Goal: Task Accomplishment & Management: Use online tool/utility

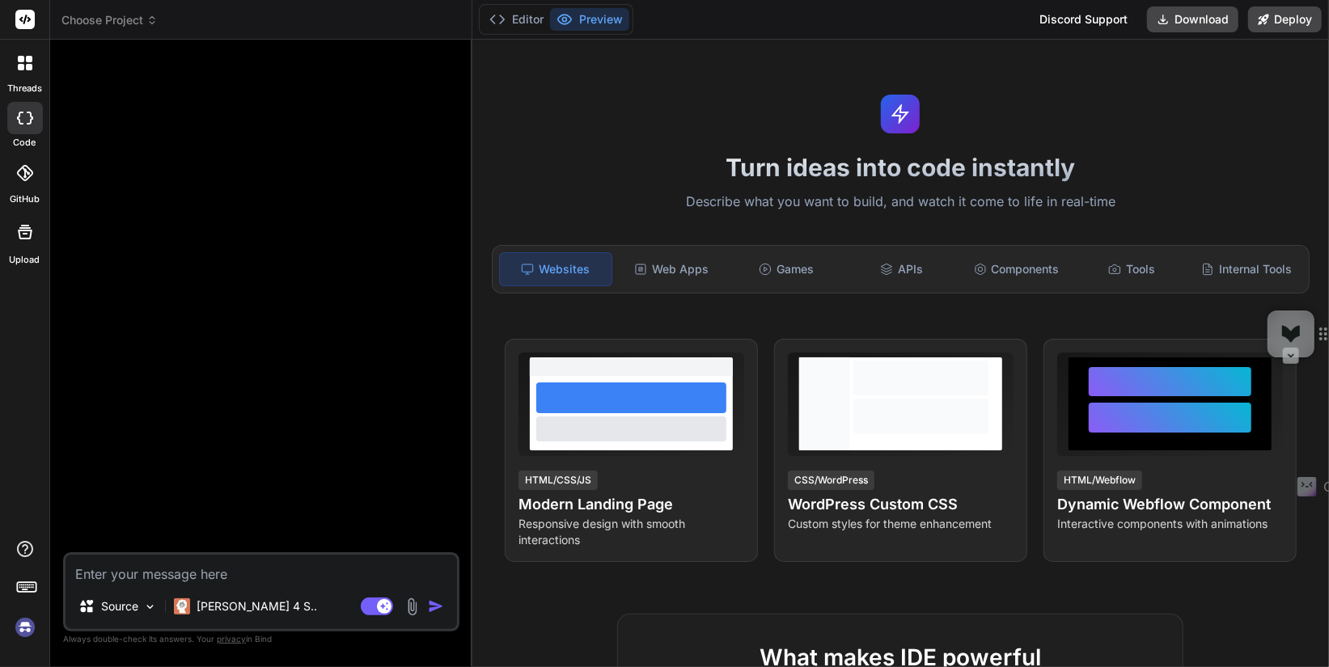
click at [23, 633] on img at bounding box center [25, 628] width 28 height 28
click at [24, 633] on img at bounding box center [25, 628] width 28 height 28
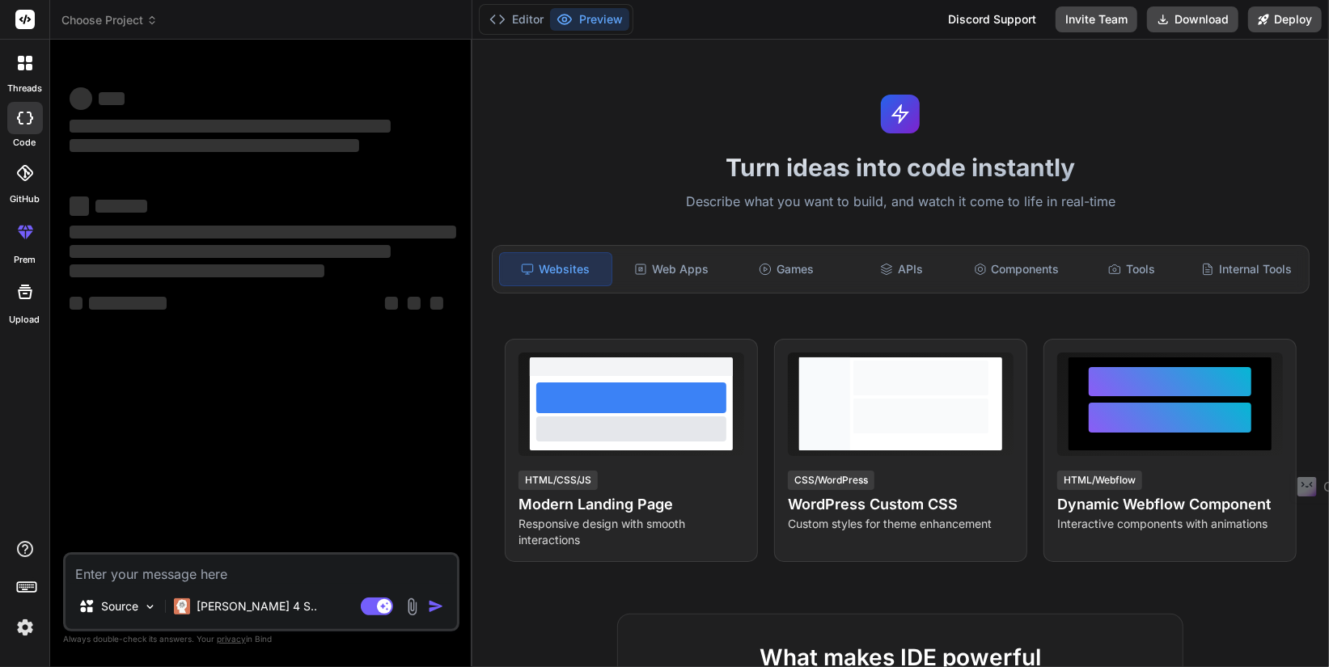
click at [25, 629] on img at bounding box center [25, 628] width 28 height 28
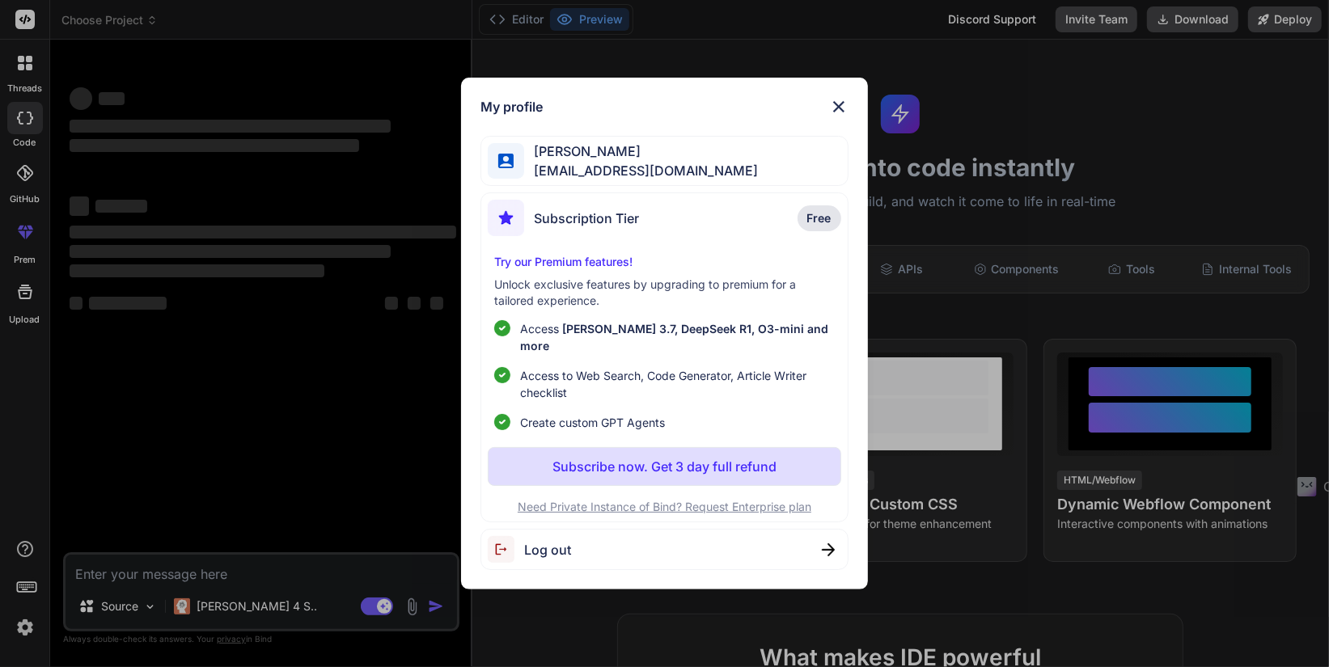
type textarea "x"
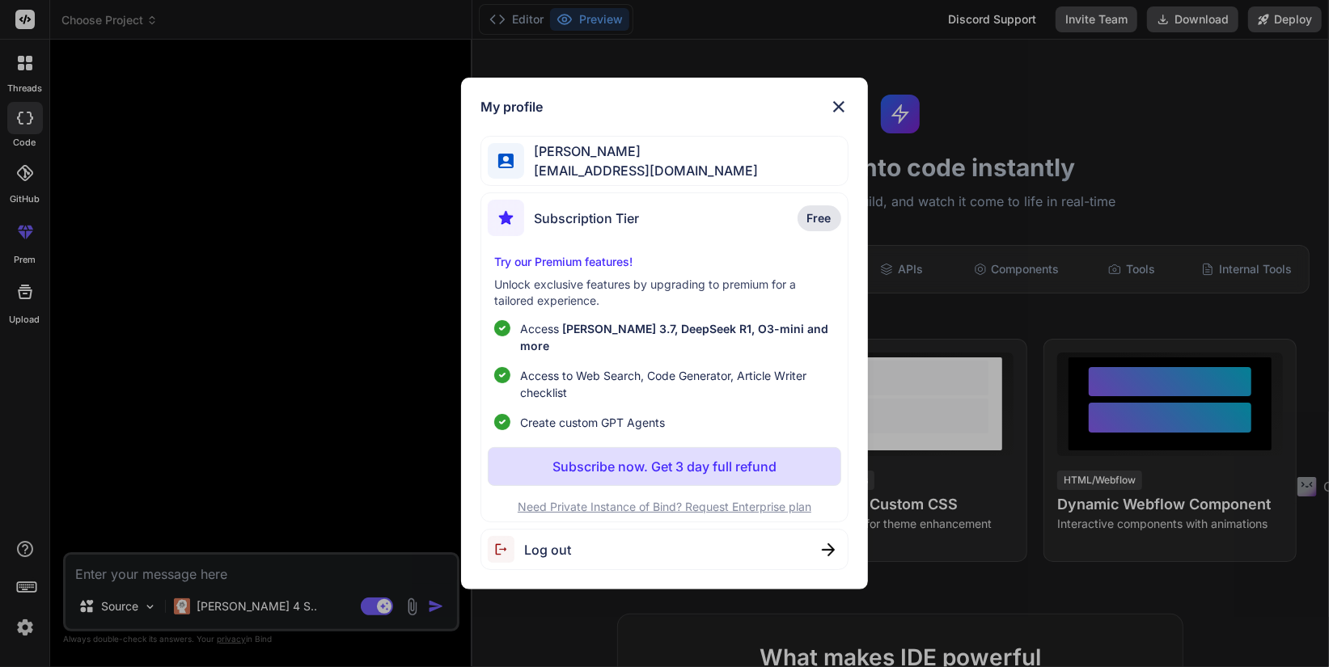
click at [837, 116] on img at bounding box center [838, 106] width 19 height 19
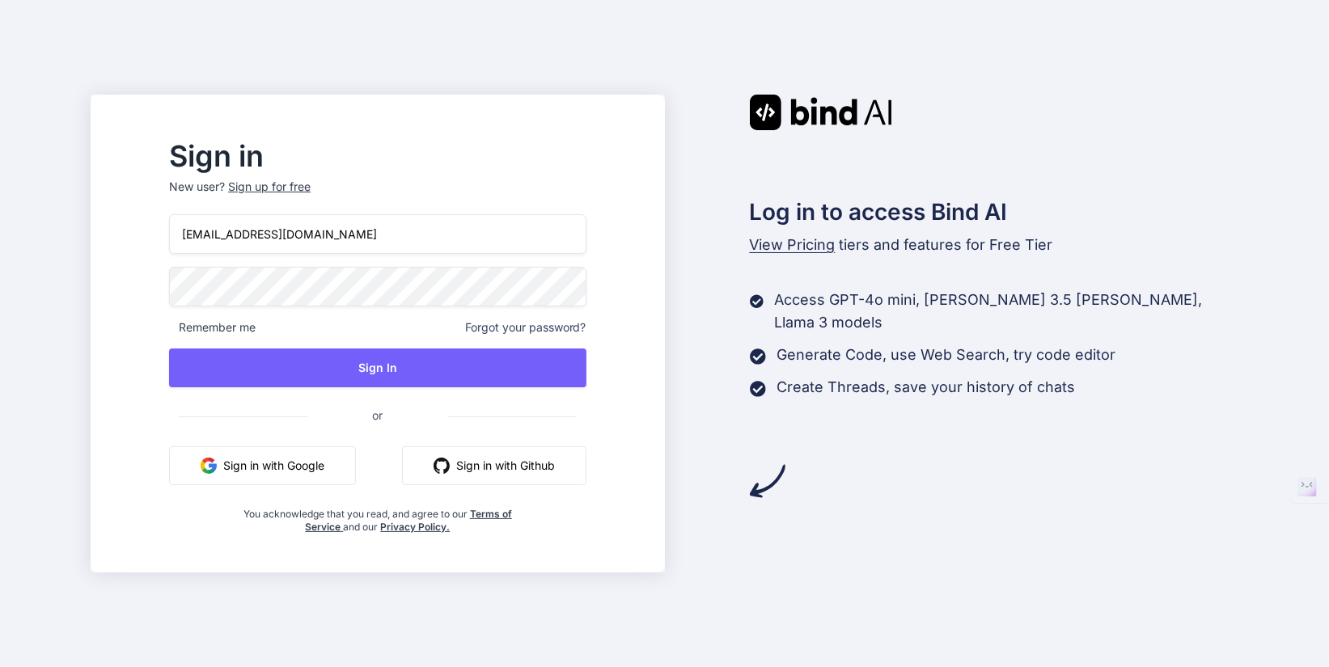
type input "MichaelLloydDesigner@gmail.com"
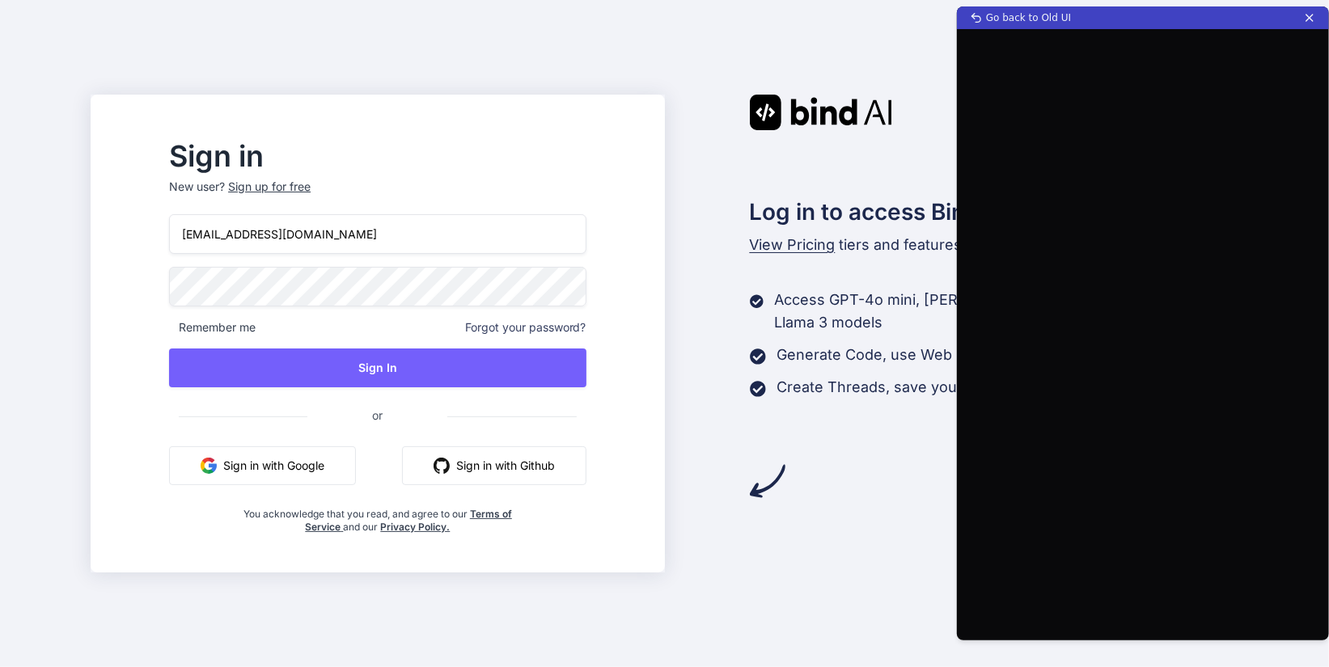
drag, startPoint x: 411, startPoint y: 226, endPoint x: -7, endPoint y: 241, distance: 418.5
click at [0, 241] on html "Sign in New user? Sign up for free MichaelLloydDesigner@gmail.com Remember me F…" at bounding box center [664, 333] width 1329 height 667
click at [338, 467] on button "Sign in with Google" at bounding box center [262, 466] width 187 height 39
drag, startPoint x: 1135, startPoint y: 23, endPoint x: 1094, endPoint y: 28, distance: 41.6
click at [1094, 28] on div "Go back to Old UI" at bounding box center [1143, 17] width 372 height 23
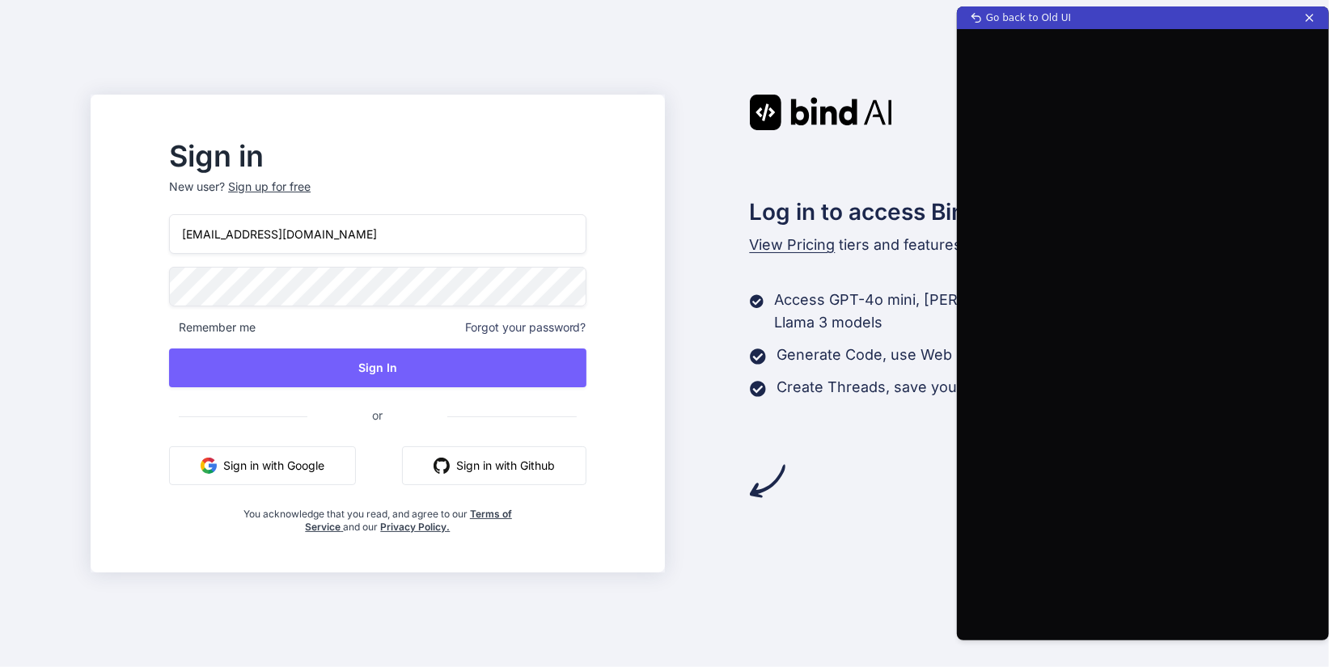
click at [297, 473] on button "Sign in with Google" at bounding box center [262, 466] width 187 height 39
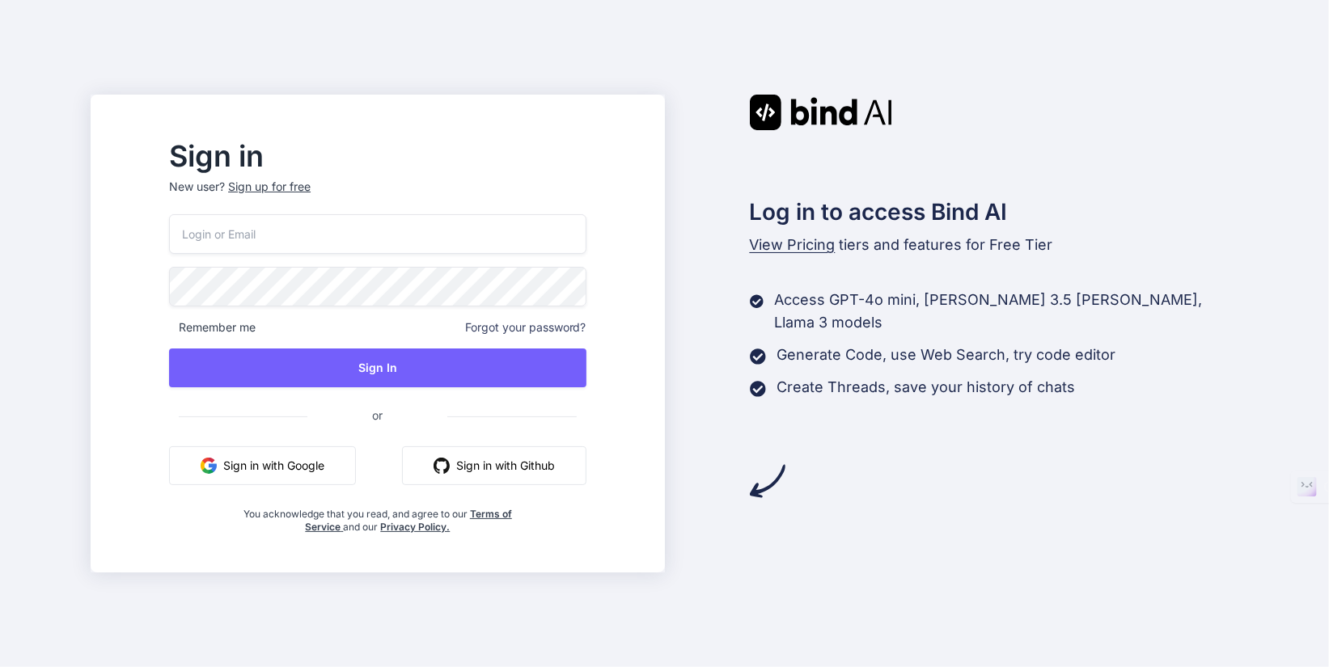
click at [297, 466] on button "Sign in with Google" at bounding box center [262, 466] width 187 height 39
